Goal: Information Seeking & Learning: Learn about a topic

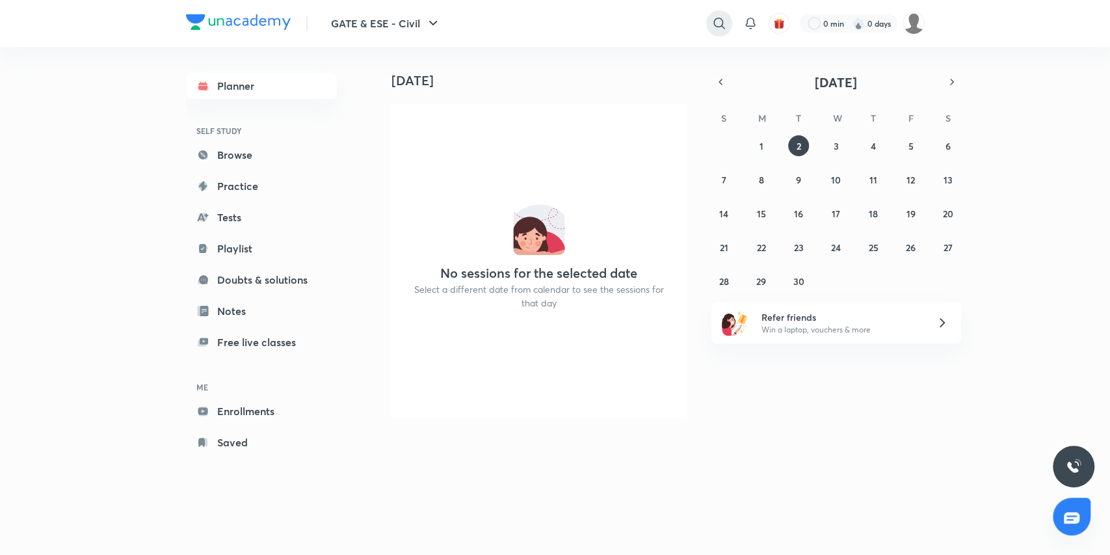
click at [711, 25] on icon at bounding box center [719, 24] width 16 height 16
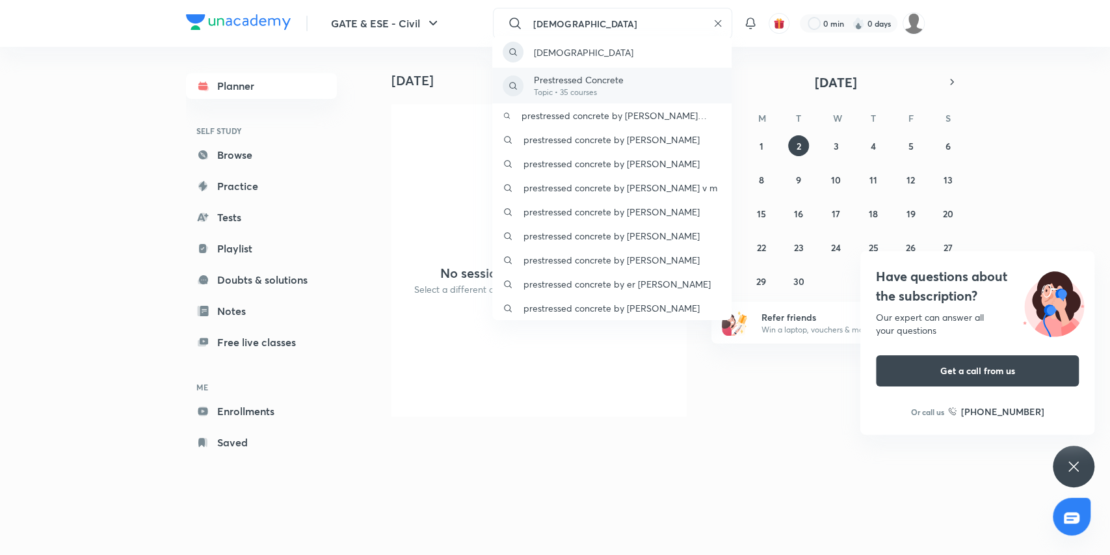
type input "[DEMOGRAPHIC_DATA]"
click at [596, 83] on p "Prestressed Concrete" at bounding box center [579, 80] width 90 height 14
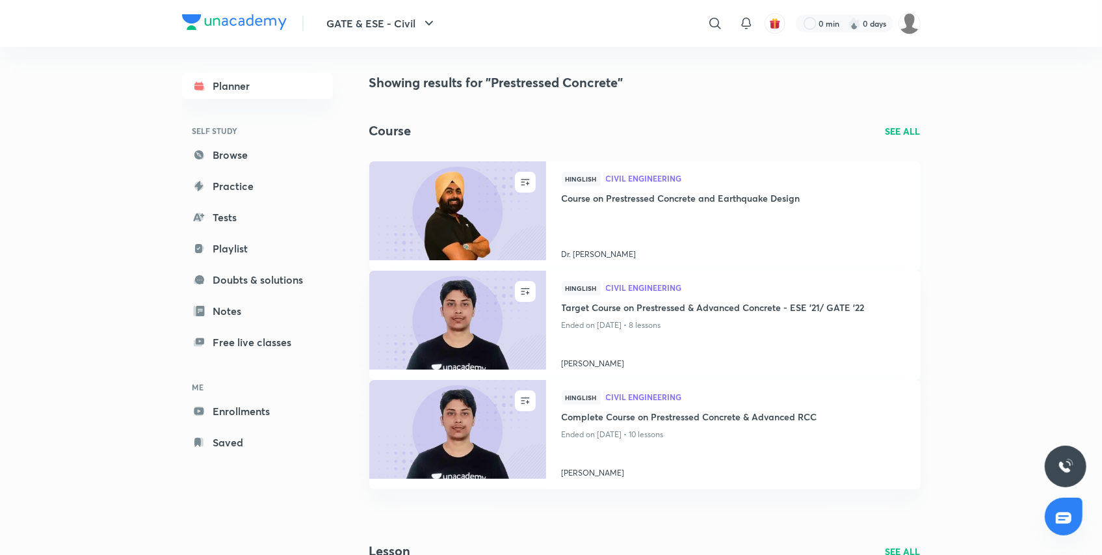
click at [610, 195] on h4 "Course on Prestressed Concrete and Earthquake Design" at bounding box center [733, 199] width 343 height 16
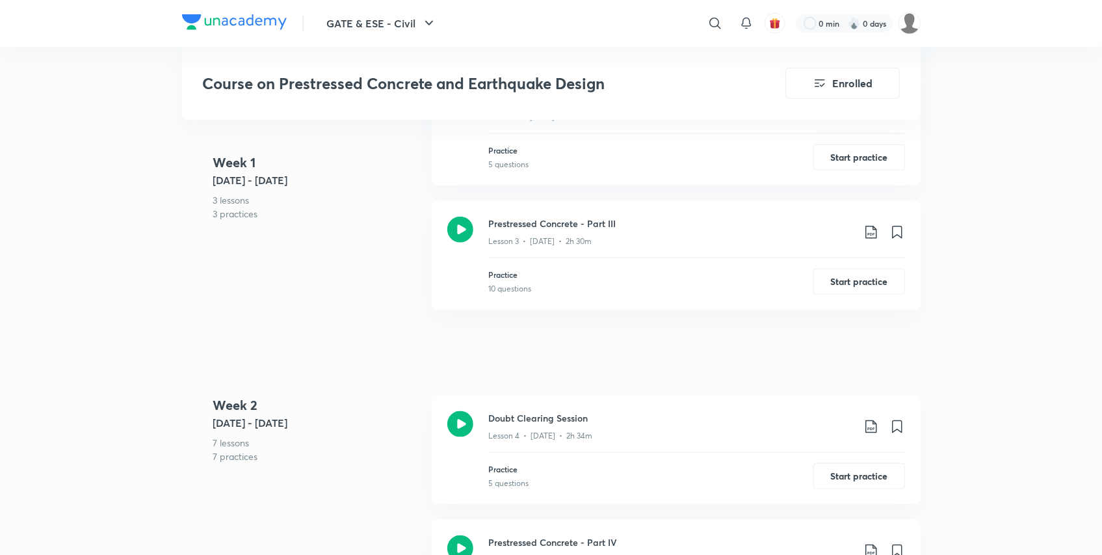
scroll to position [991, 0]
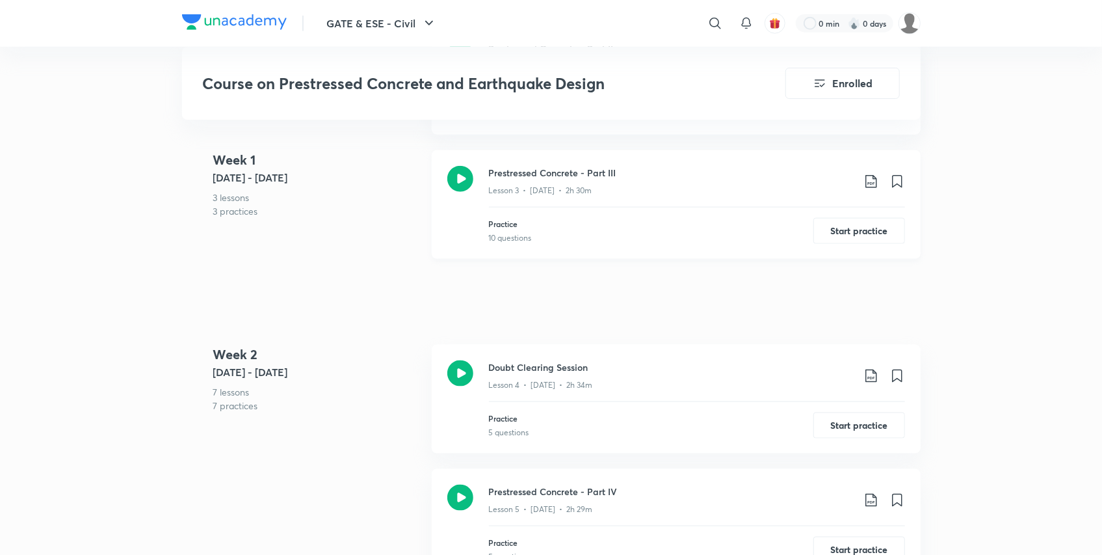
click at [868, 179] on icon at bounding box center [872, 182] width 16 height 16
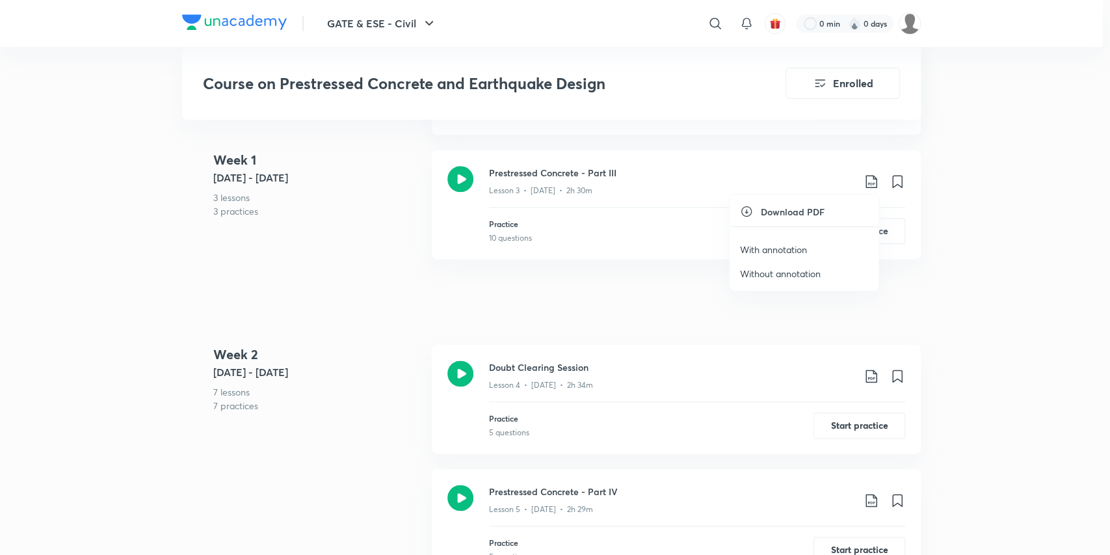
click at [789, 251] on p "With annotation" at bounding box center [773, 250] width 67 height 14
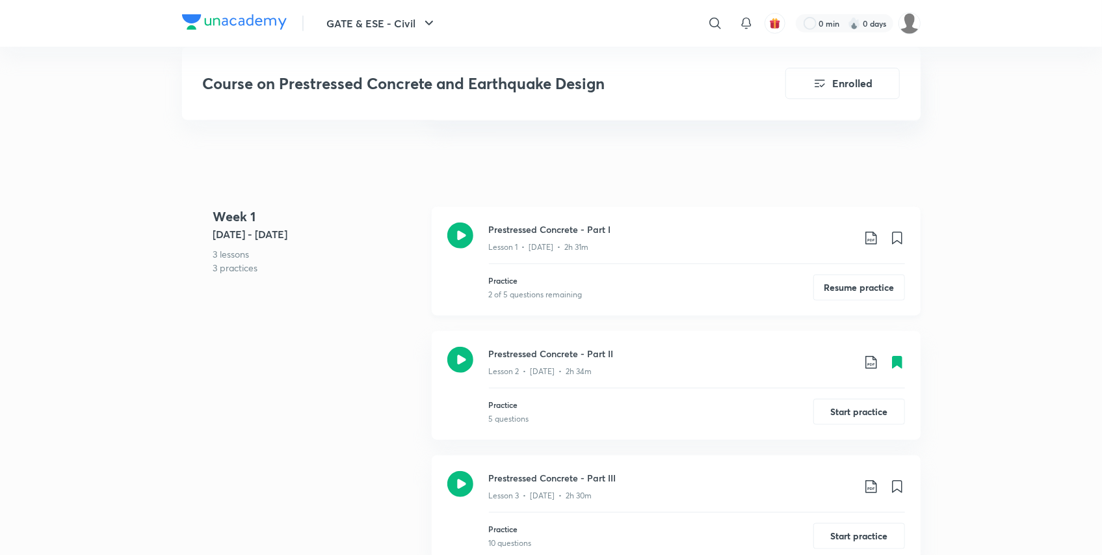
scroll to position [720, 0]
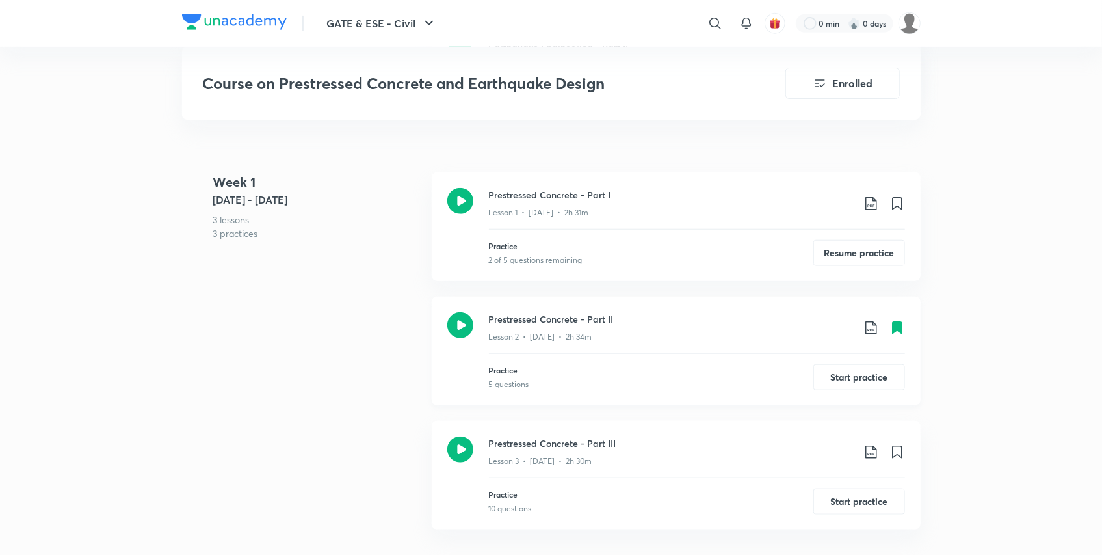
click at [877, 326] on icon at bounding box center [872, 328] width 16 height 16
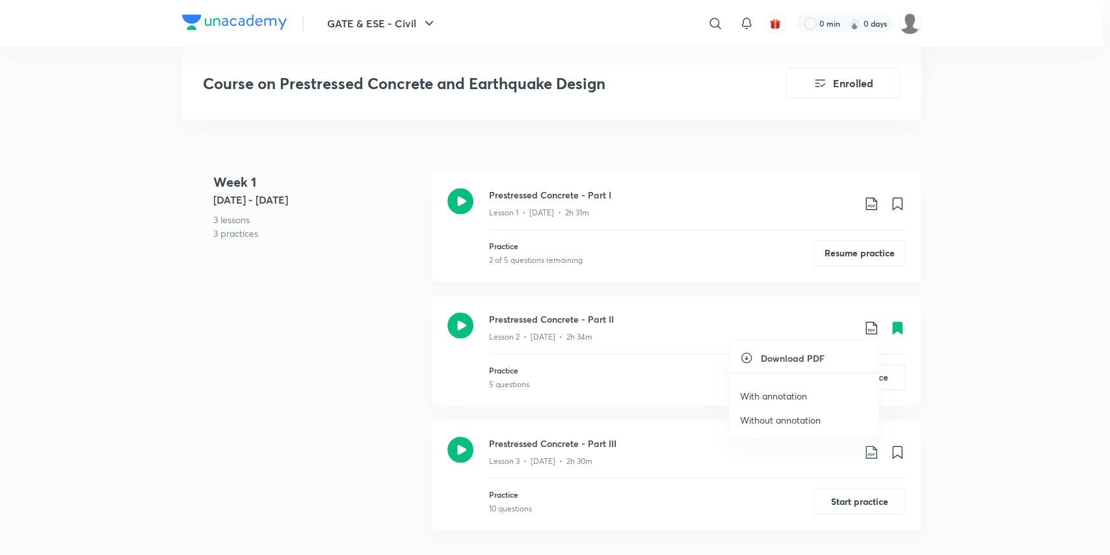
click at [776, 391] on p "With annotation" at bounding box center [773, 396] width 67 height 14
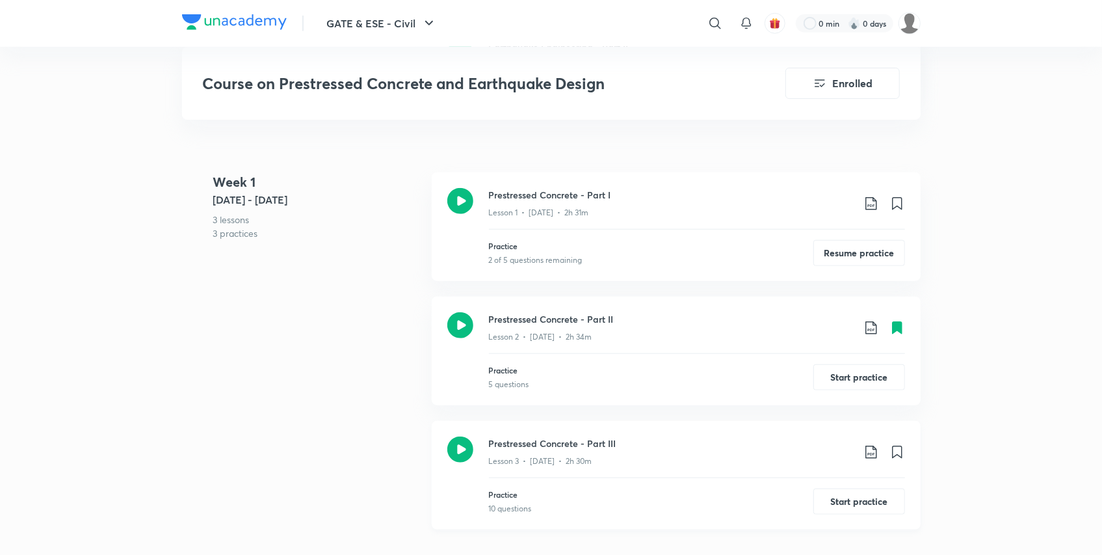
click at [869, 451] on icon at bounding box center [872, 452] width 16 height 16
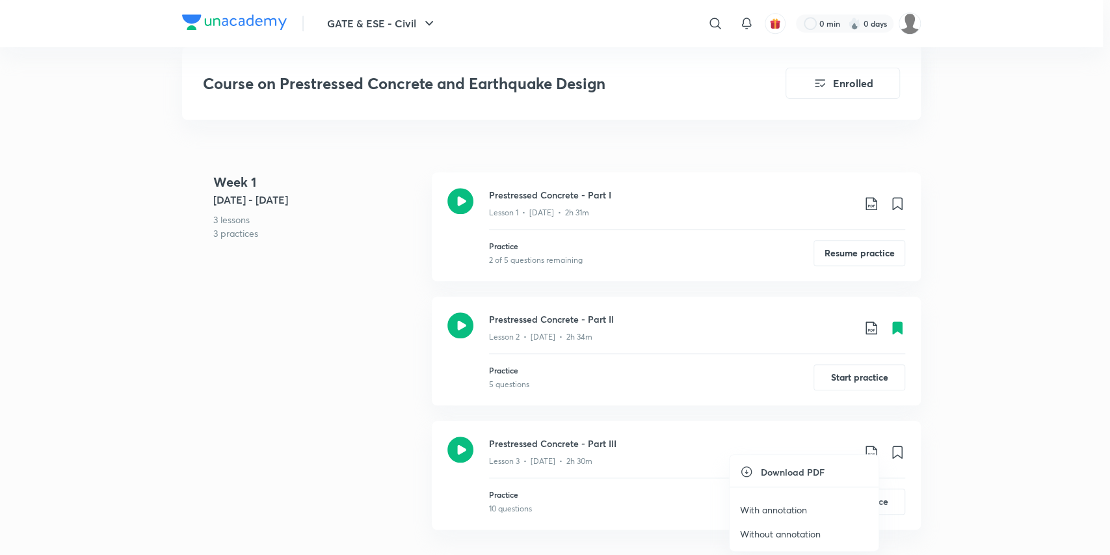
click at [773, 507] on p "With annotation" at bounding box center [773, 510] width 67 height 14
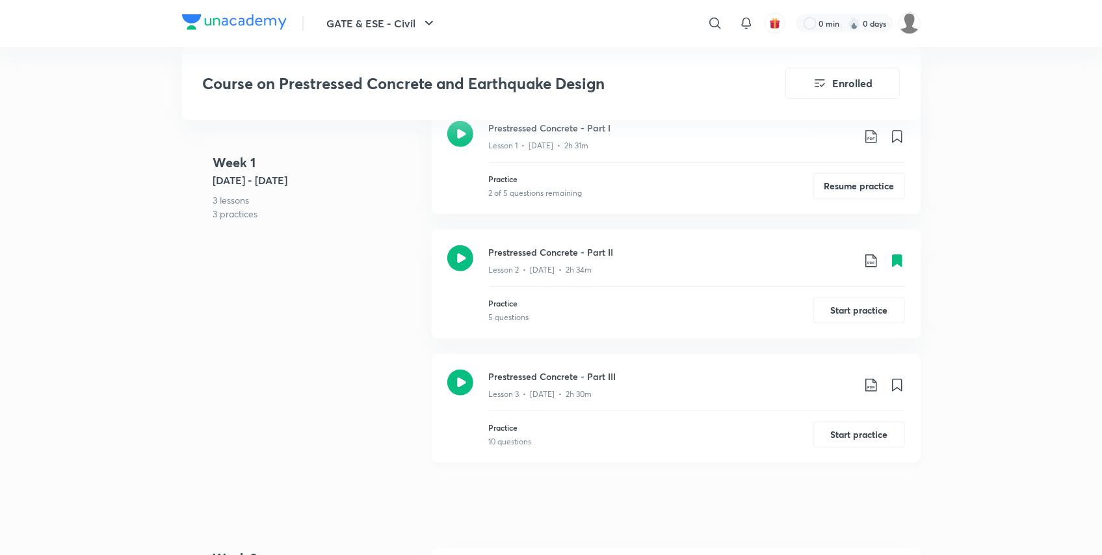
scroll to position [856, 0]
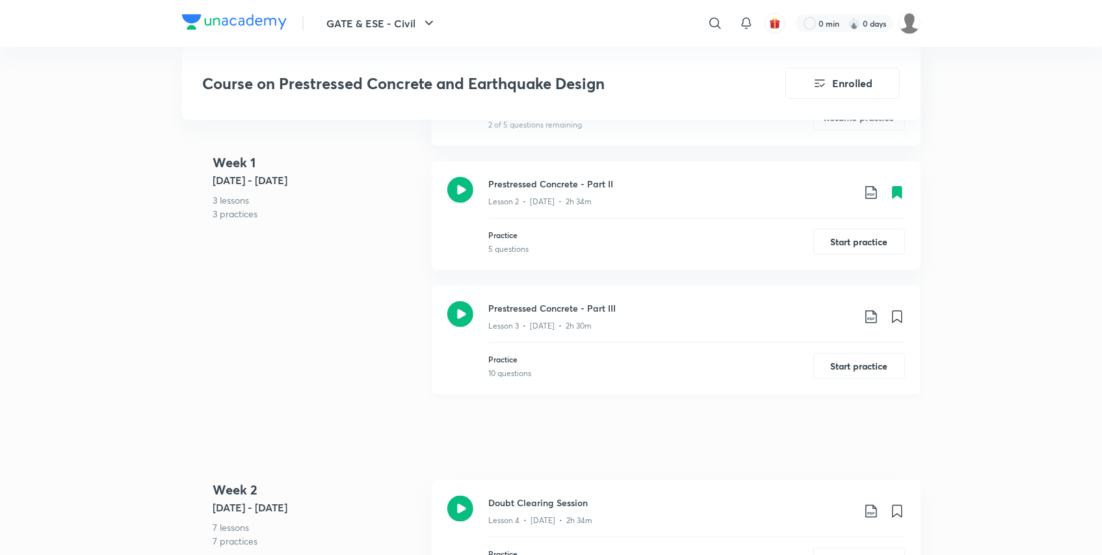
click at [871, 317] on icon at bounding box center [870, 316] width 11 height 13
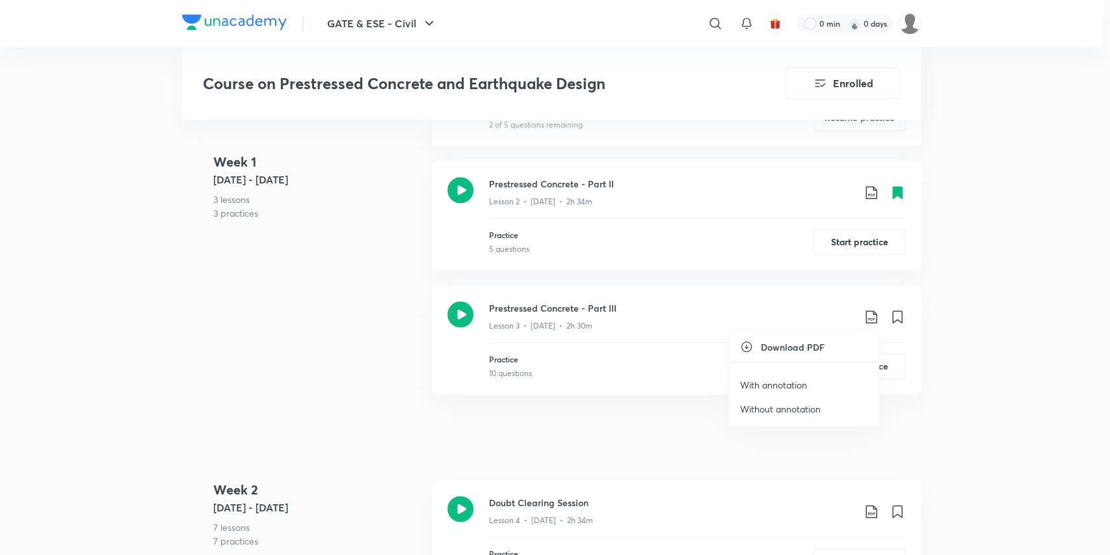
click at [774, 382] on p "With annotation" at bounding box center [773, 385] width 67 height 14
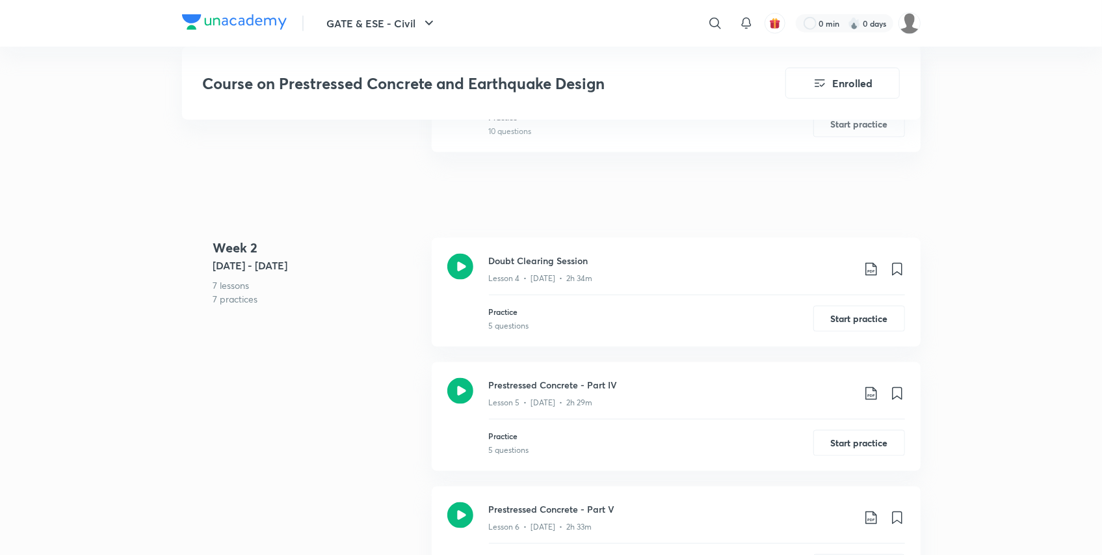
scroll to position [991, 0]
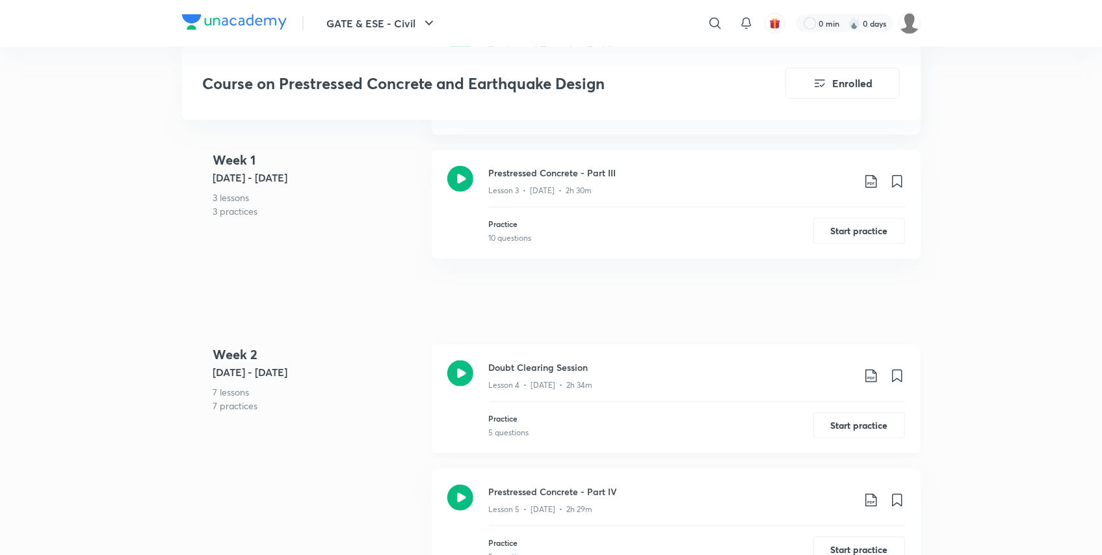
click at [875, 378] on icon at bounding box center [872, 376] width 16 height 16
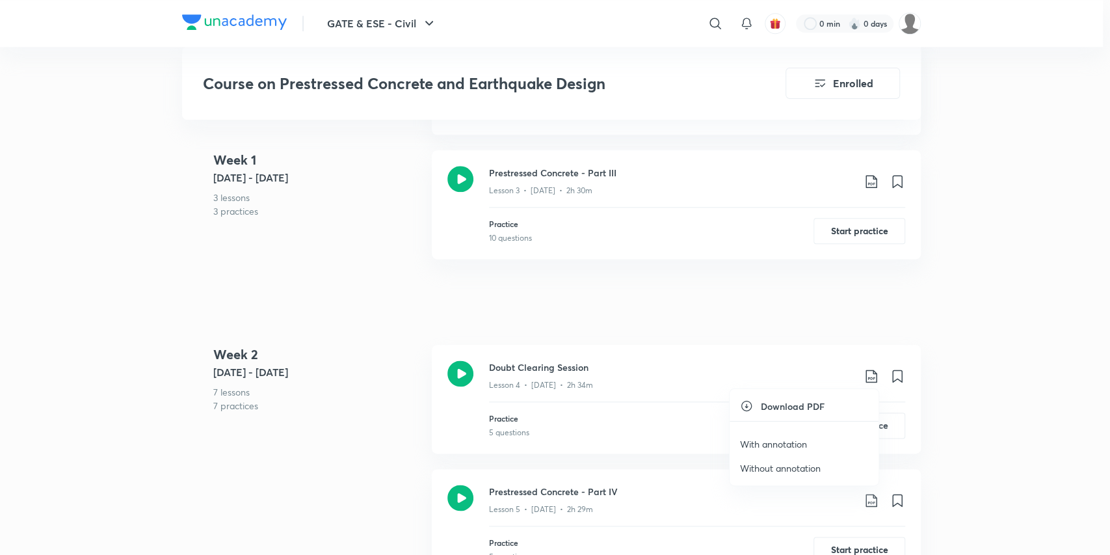
click at [787, 443] on p "With annotation" at bounding box center [773, 444] width 67 height 14
